Goal: Navigation & Orientation: Find specific page/section

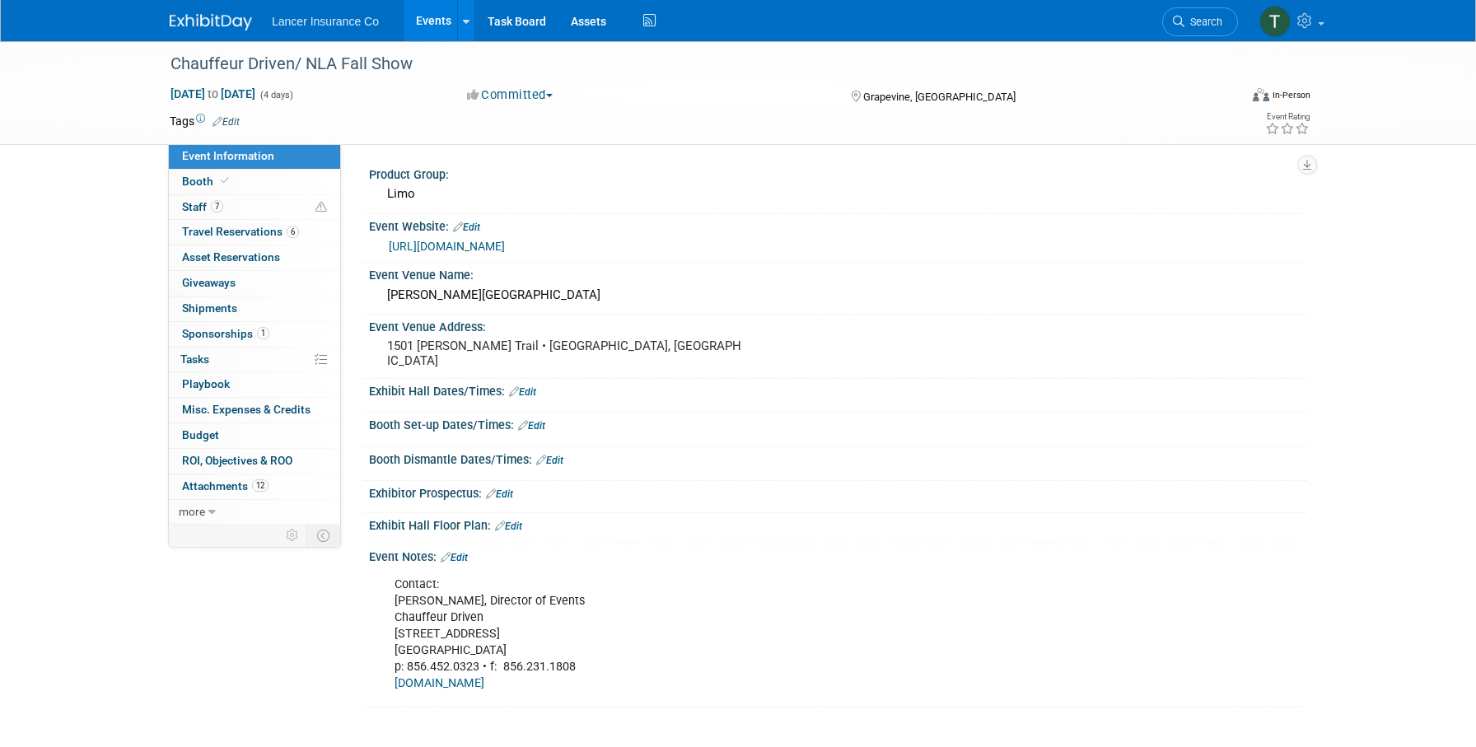
click at [432, 29] on link "Events" at bounding box center [433, 20] width 60 height 41
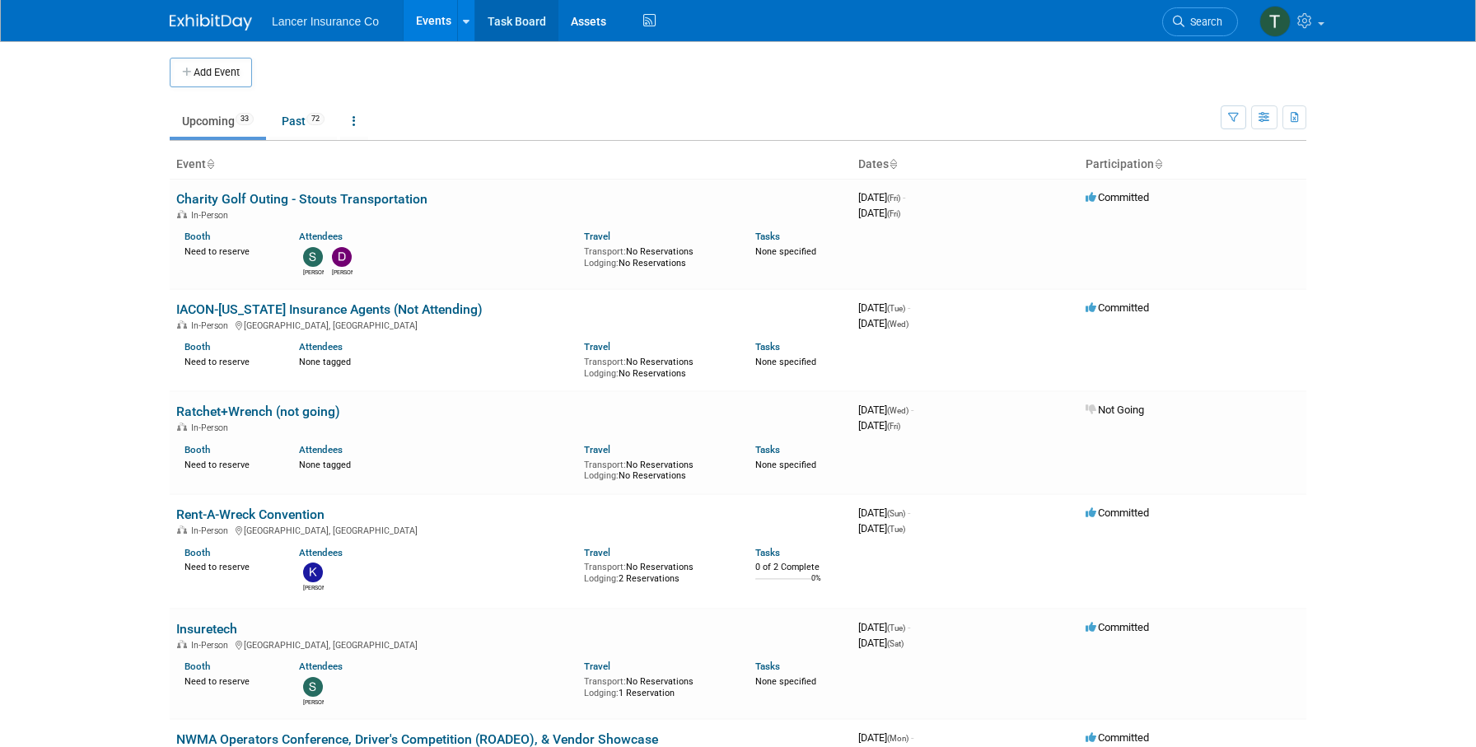
click at [502, 28] on link "Task Board" at bounding box center [516, 20] width 83 height 41
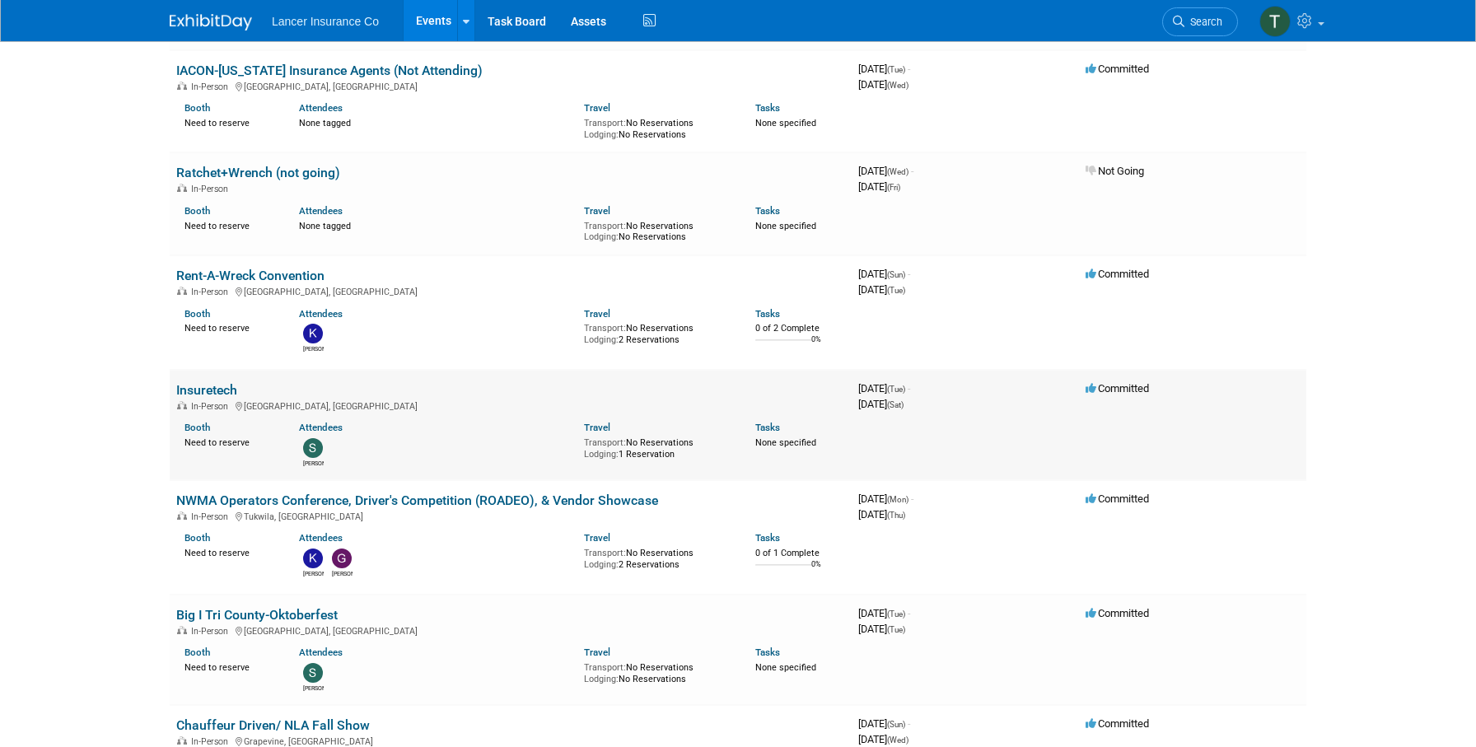
scroll to position [240, 0]
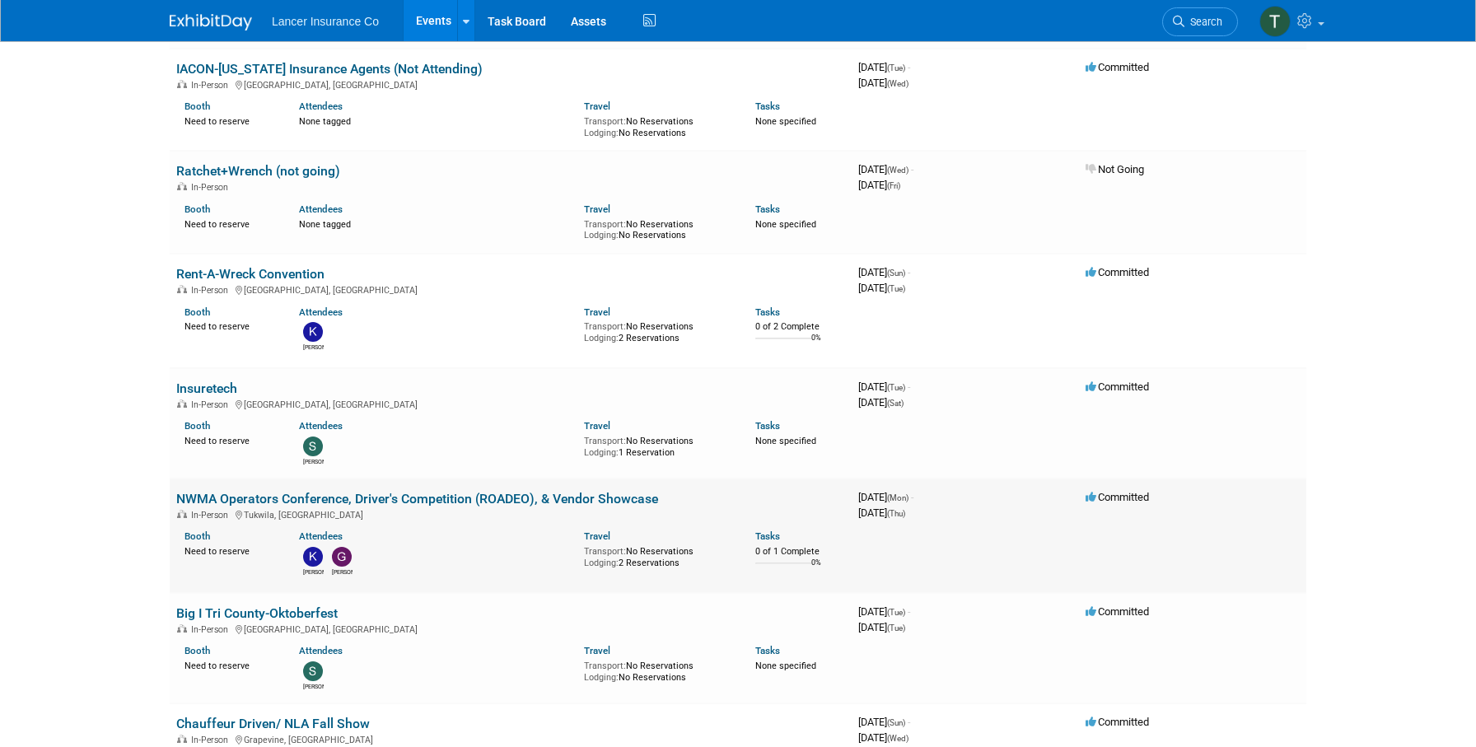
click at [203, 497] on link "NWMA Operators Conference, Driver's Competition (ROADEO), & Vendor Showcase" at bounding box center [417, 499] width 482 height 16
